Goal: Navigation & Orientation: Understand site structure

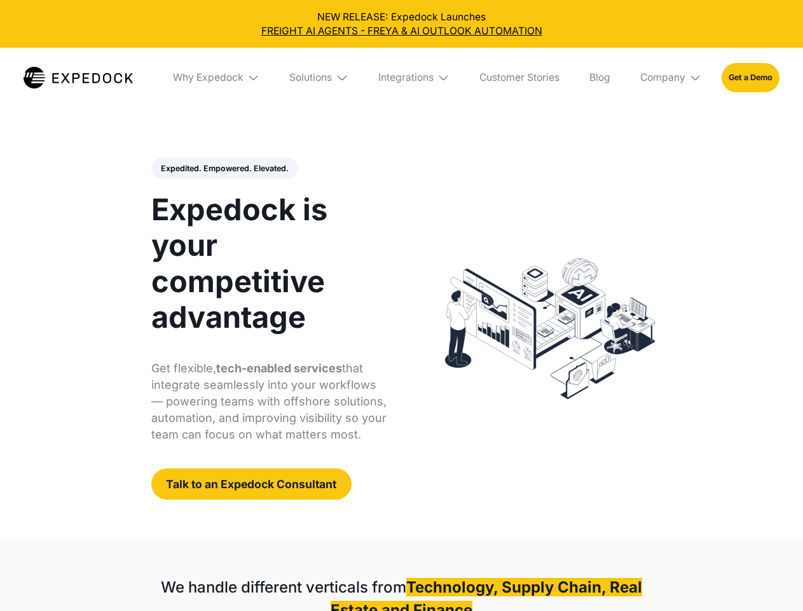
select select
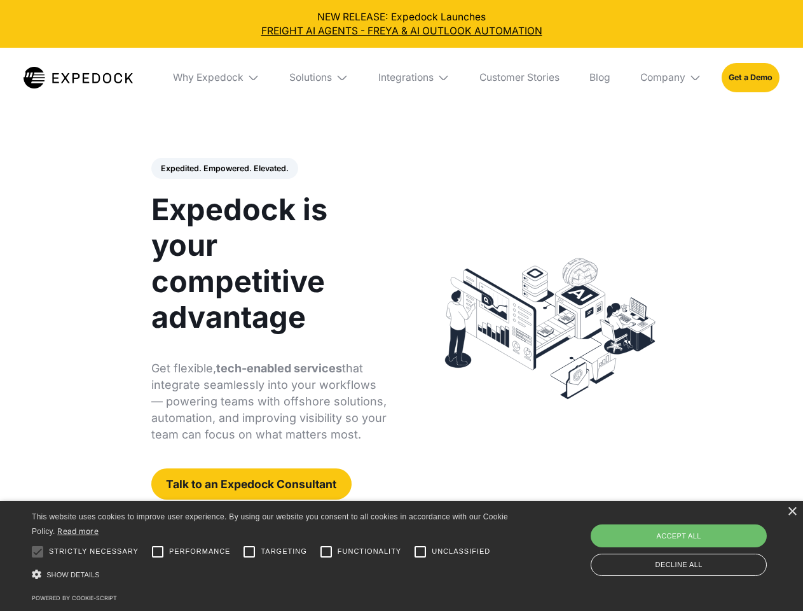
click at [401, 78] on div "Integrations" at bounding box center [406, 77] width 55 height 13
click at [217, 78] on div "Why Expedock" at bounding box center [197, 77] width 71 height 13
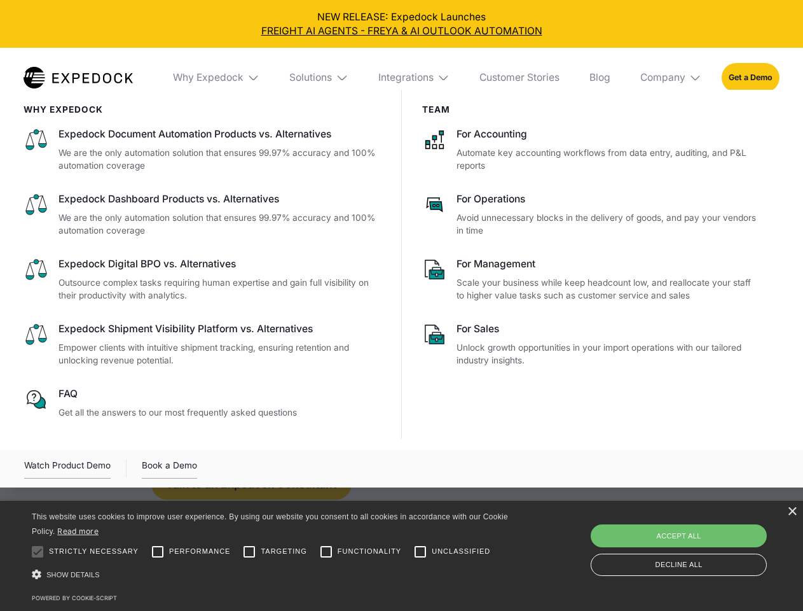
click at [320, 78] on div "Solutions" at bounding box center [310, 77] width 43 height 13
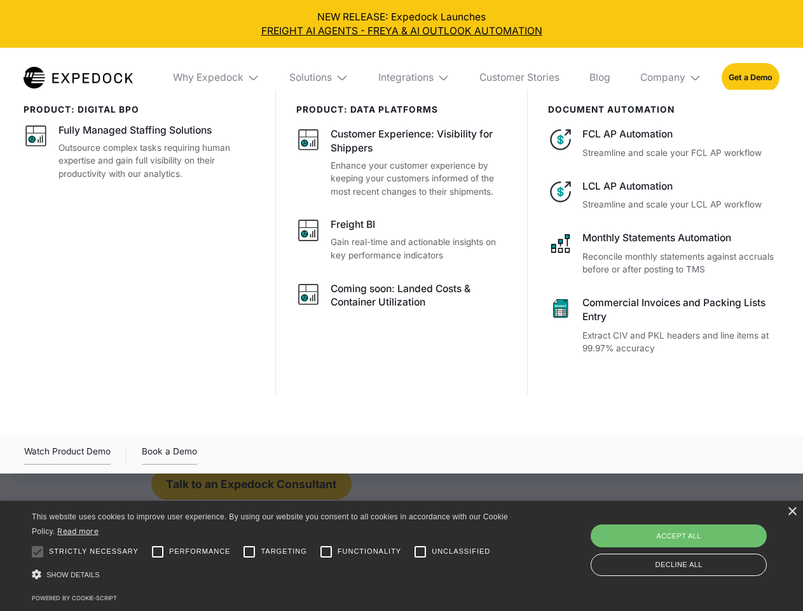
click at [415, 78] on div "Integrations" at bounding box center [406, 77] width 55 height 13
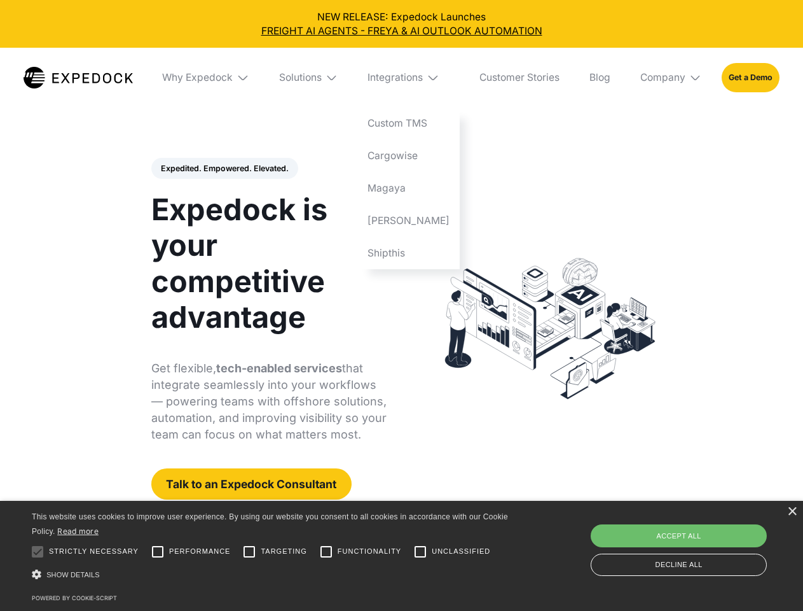
click at [672, 78] on div "Company" at bounding box center [663, 77] width 45 height 13
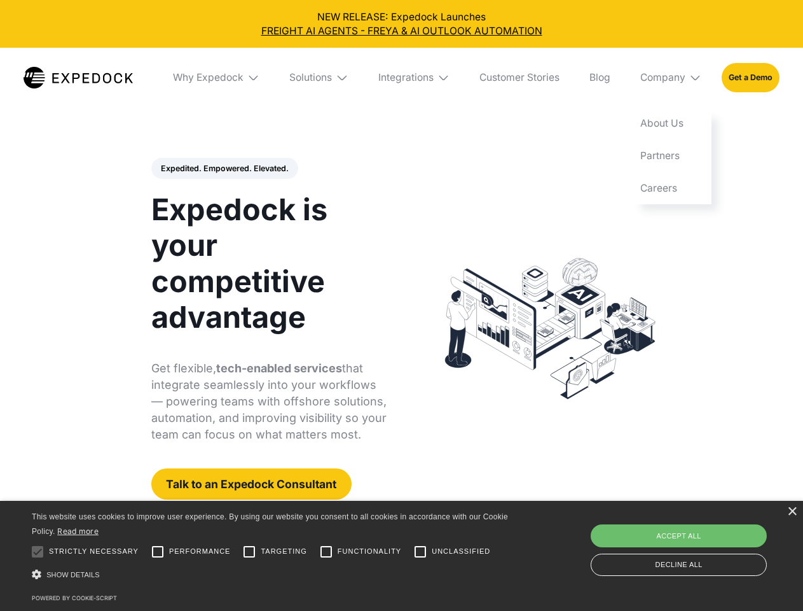
click at [224, 169] on div "Expedited. Empowered. Elevated. Automate Freight Document Extraction at 99.97% …" at bounding box center [269, 329] width 236 height 342
click at [38, 552] on div at bounding box center [37, 551] width 25 height 25
click at [158, 552] on input "Performance" at bounding box center [157, 551] width 25 height 25
checkbox input "true"
click at [249, 552] on input "Targeting" at bounding box center [249, 551] width 25 height 25
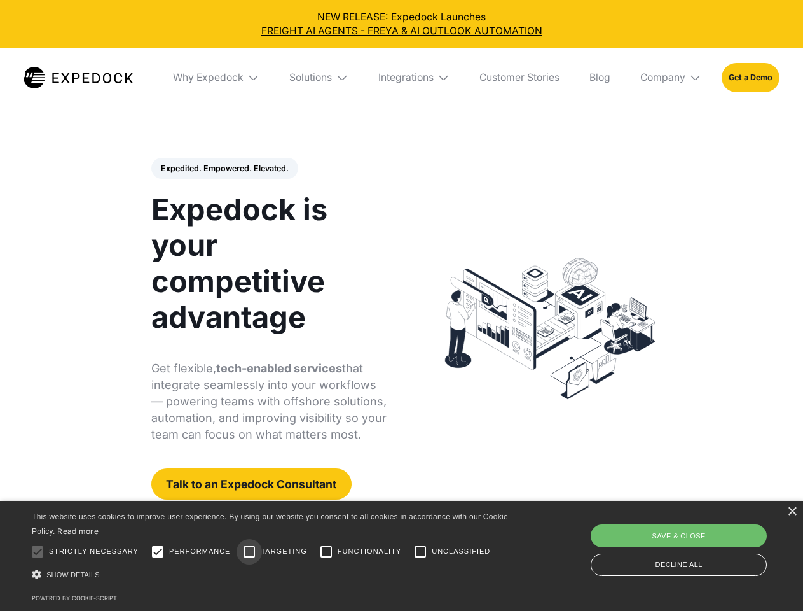
checkbox input "true"
click at [326, 552] on input "Functionality" at bounding box center [326, 551] width 25 height 25
checkbox input "true"
